Goal: Find specific page/section: Find specific page/section

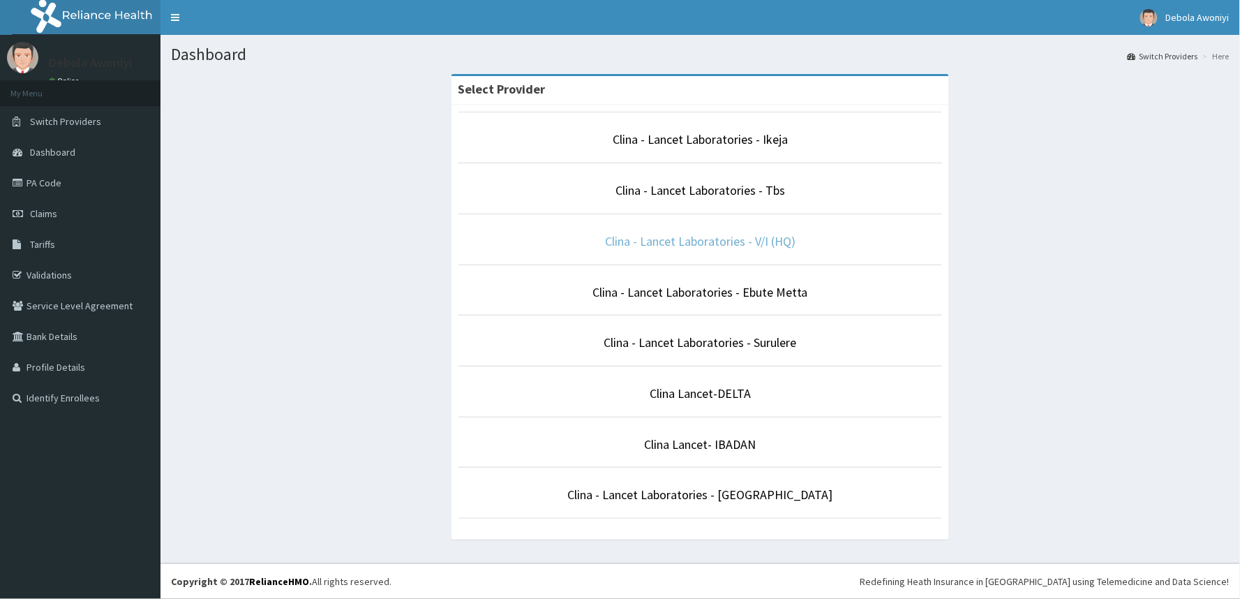
click at [757, 248] on link "Clina - Lancet Laboratories - V/I (HQ)" at bounding box center [700, 241] width 191 height 16
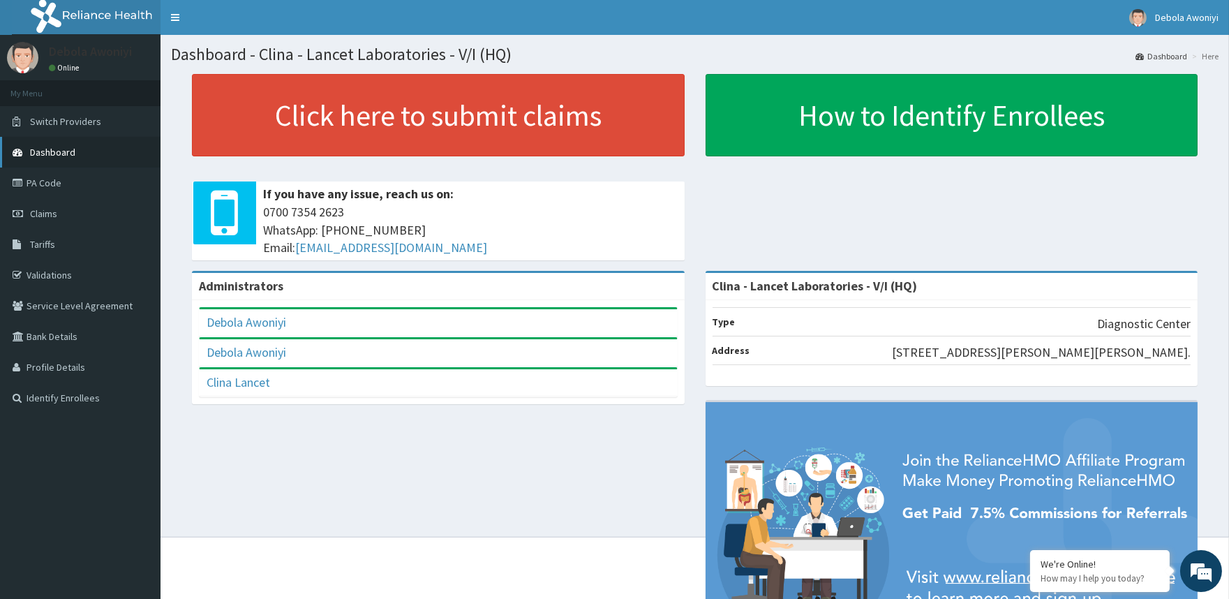
click at [61, 149] on span "Dashboard" at bounding box center [52, 152] width 45 height 13
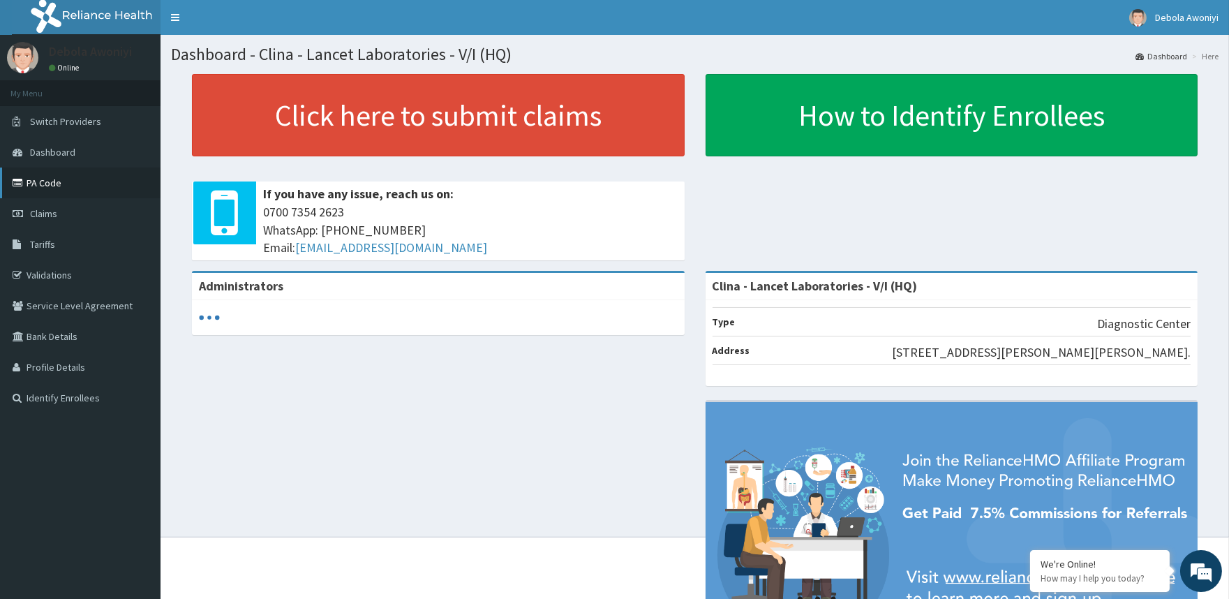
click at [37, 180] on link "PA Code" at bounding box center [80, 183] width 161 height 31
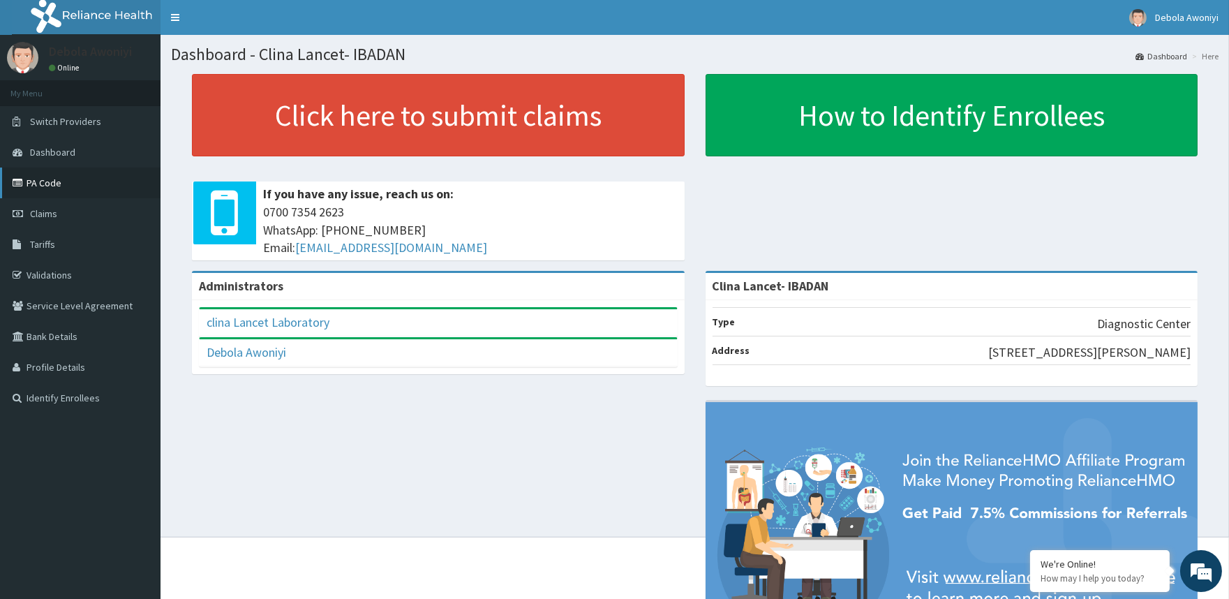
click at [50, 179] on link "PA Code" at bounding box center [80, 183] width 161 height 31
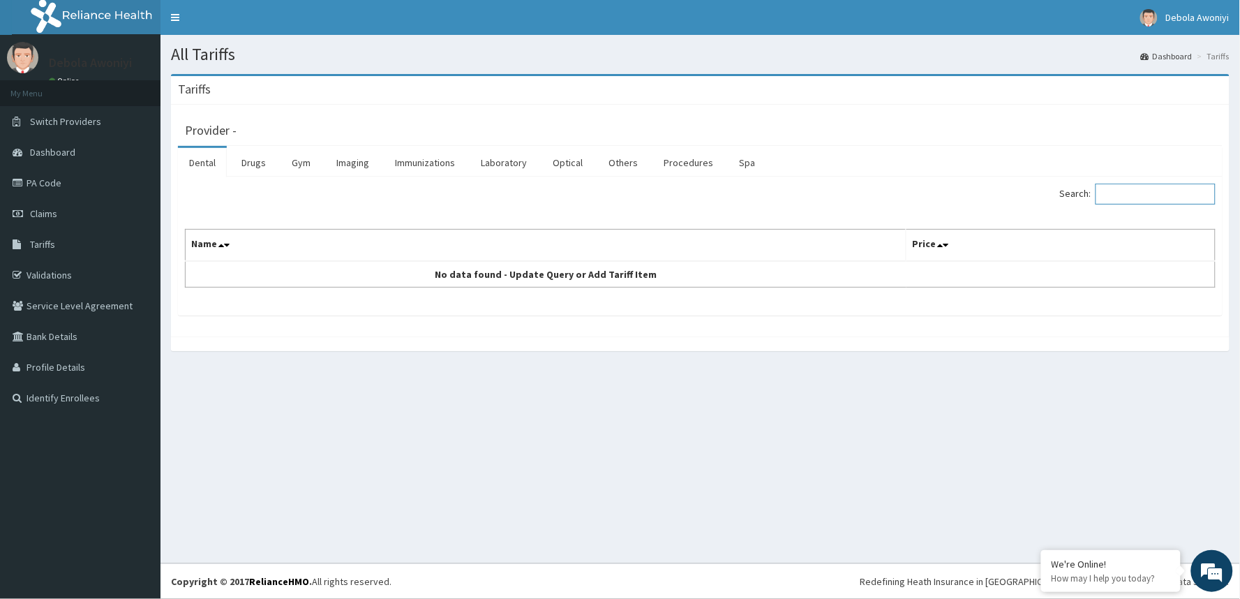
click at [1127, 193] on input "Search:" at bounding box center [1156, 194] width 120 height 21
click at [491, 165] on link "Laboratory" at bounding box center [504, 162] width 68 height 29
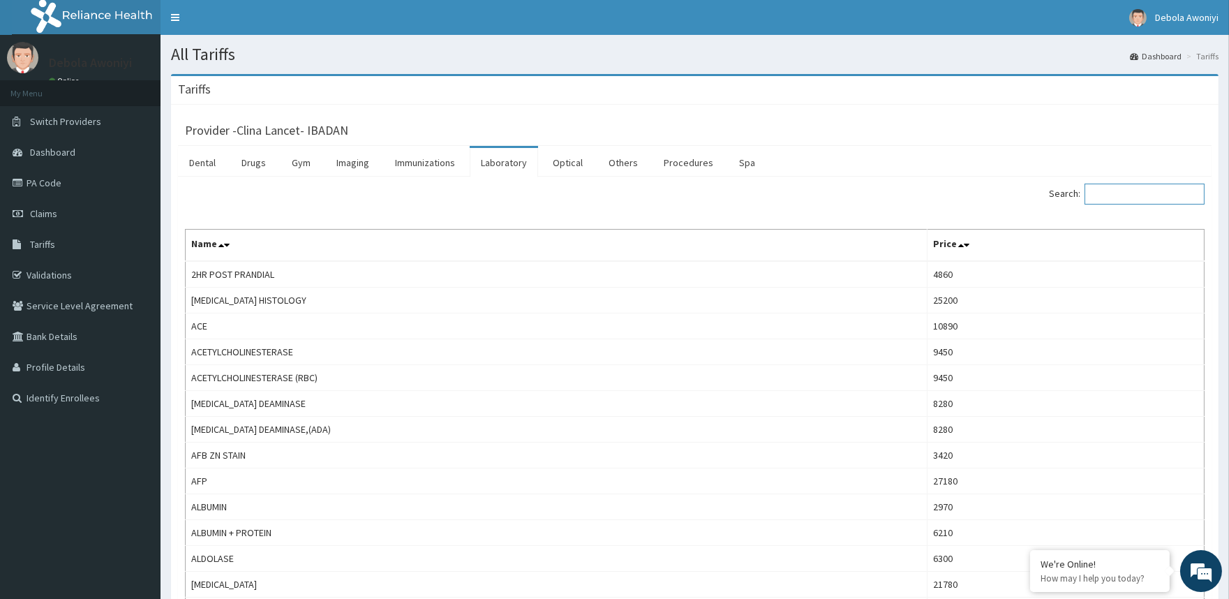
click at [1113, 193] on input "Search:" at bounding box center [1145, 194] width 120 height 21
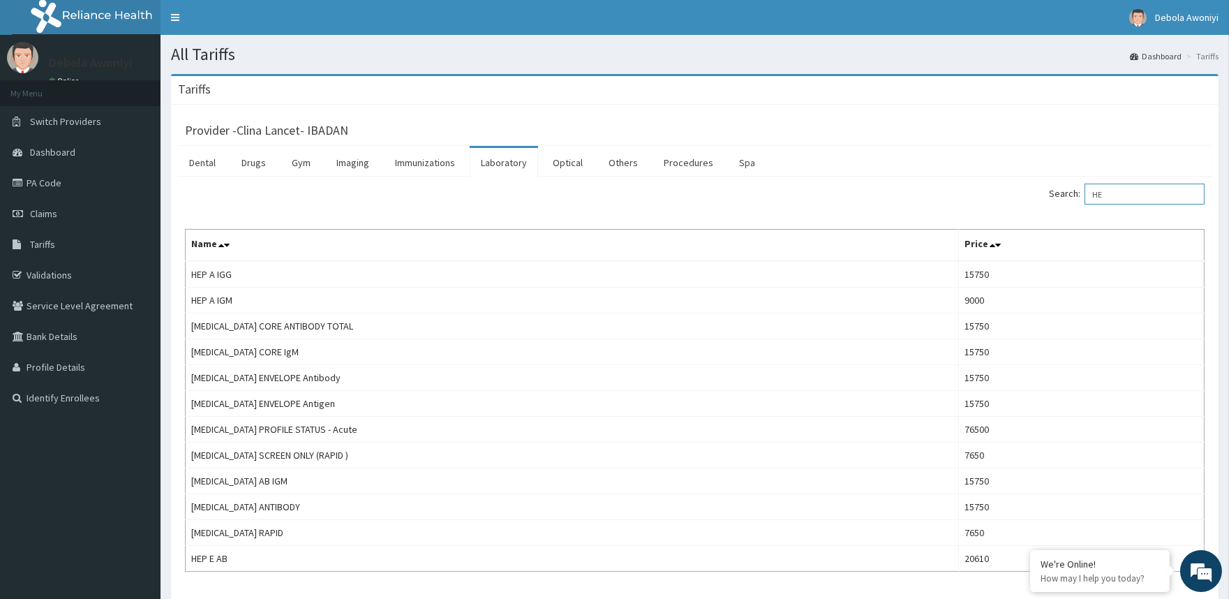
type input "H"
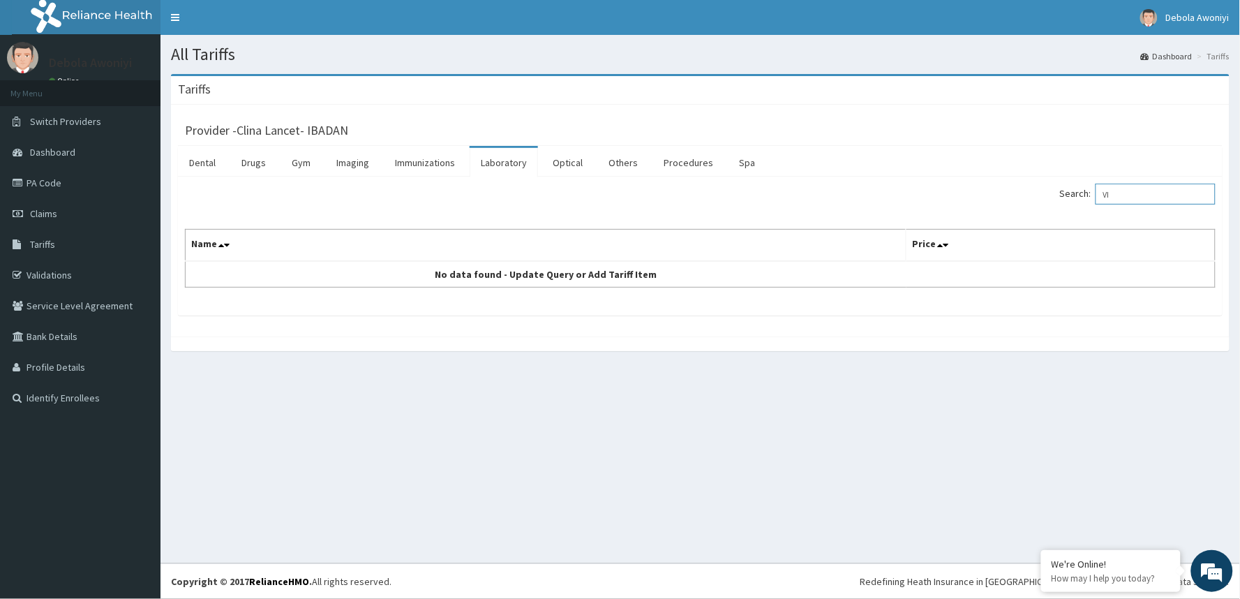
type input "V"
